Goal: Navigation & Orientation: Find specific page/section

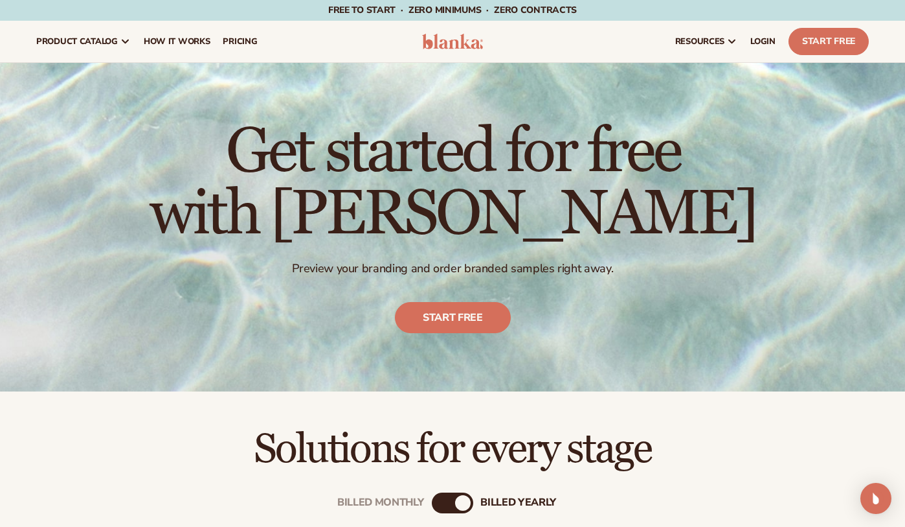
scroll to position [259, 0]
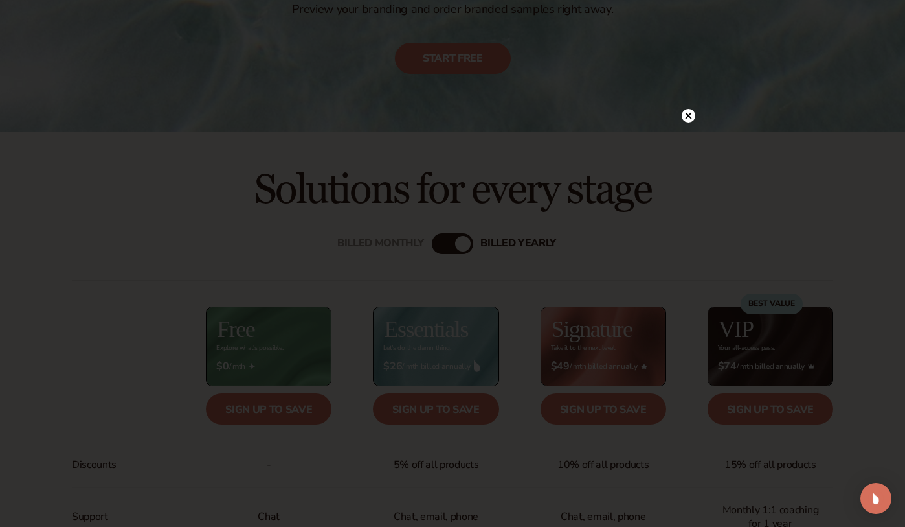
click at [690, 118] on circle at bounding box center [689, 116] width 14 height 14
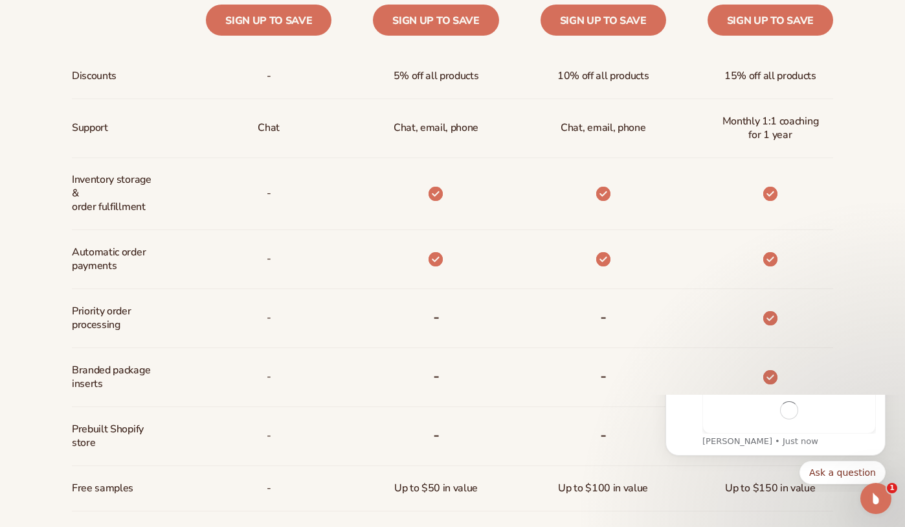
scroll to position [0, 0]
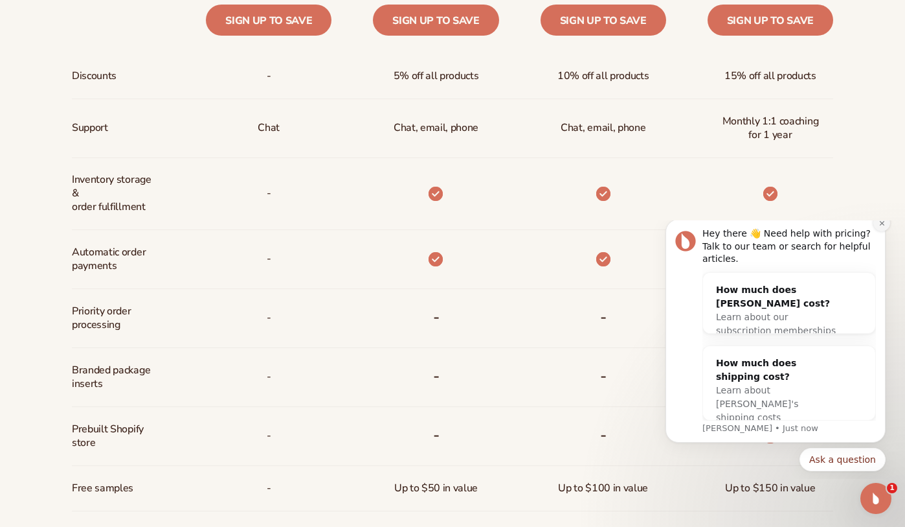
click at [882, 227] on icon "Dismiss notification" at bounding box center [882, 223] width 7 height 7
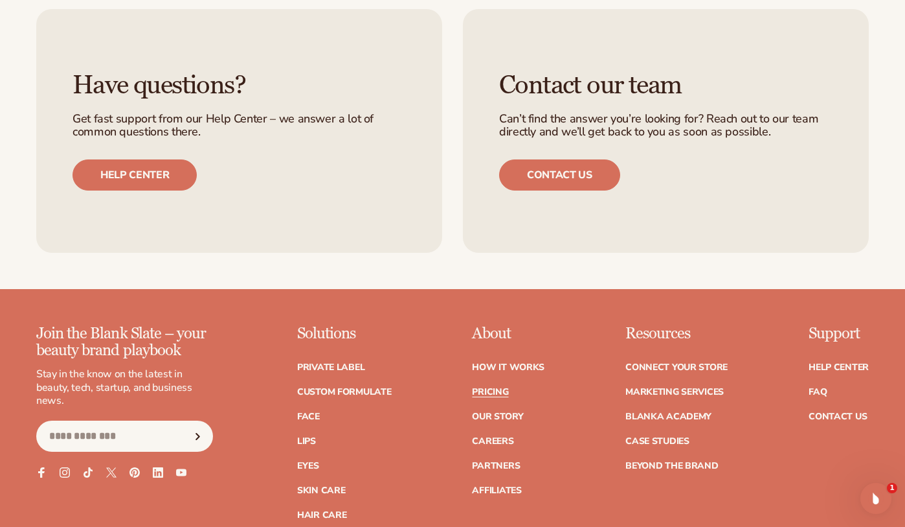
scroll to position [2715, 0]
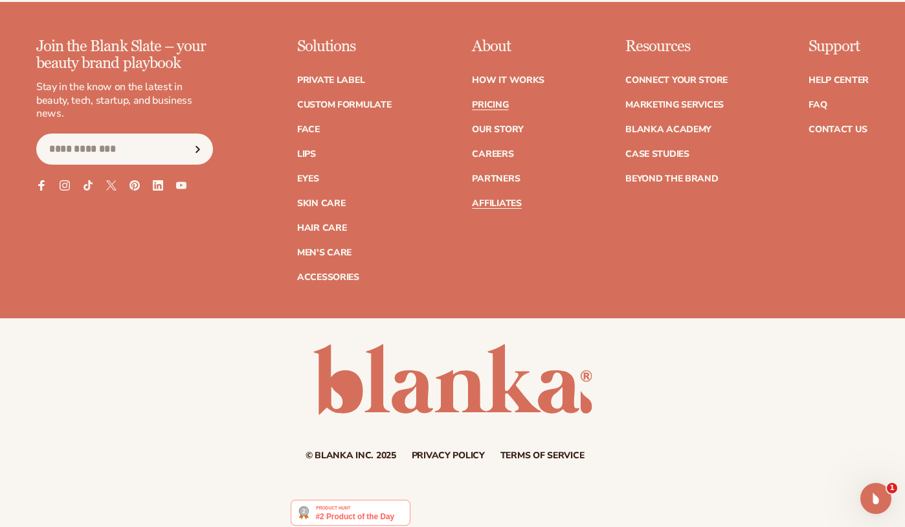
click at [506, 199] on link "Affiliates" at bounding box center [496, 203] width 49 height 9
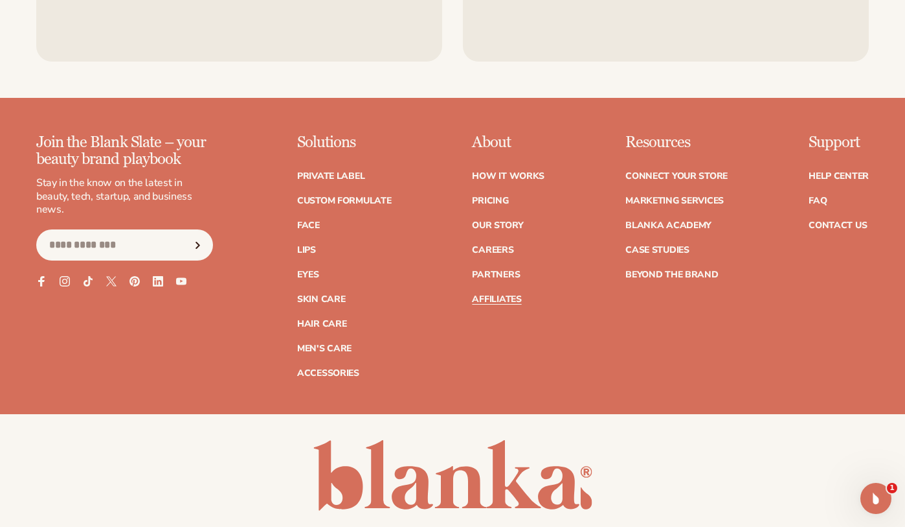
scroll to position [3303, 0]
